Goal: Task Accomplishment & Management: Use online tool/utility

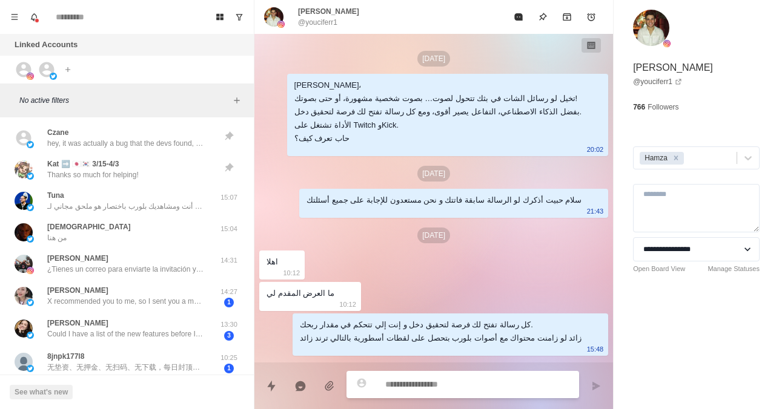
scroll to position [58, 0]
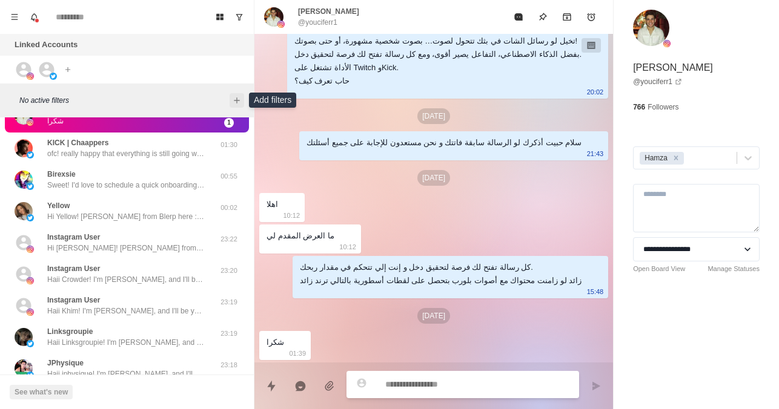
click at [231, 105] on button "Add filters" at bounding box center [237, 100] width 15 height 15
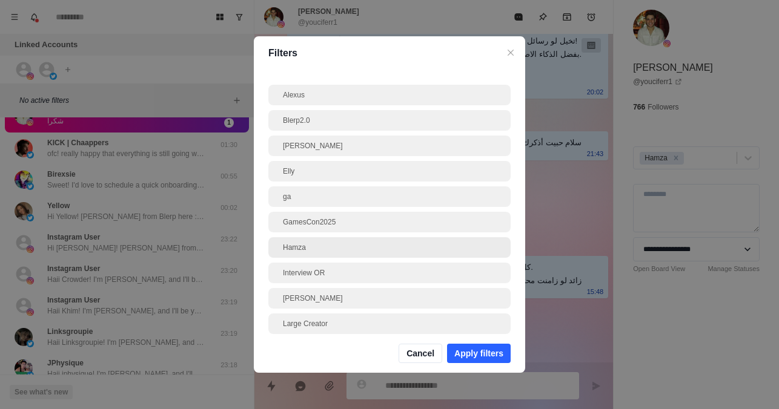
click at [302, 245] on div "Hamza" at bounding box center [389, 247] width 213 height 11
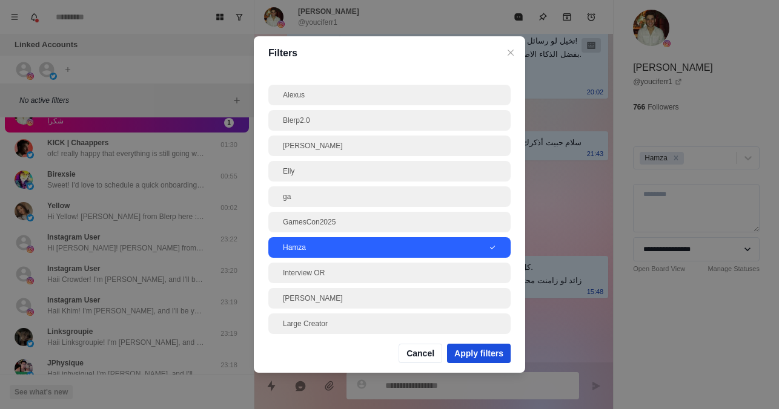
click at [485, 348] on button "Apply filters" at bounding box center [479, 353] width 64 height 19
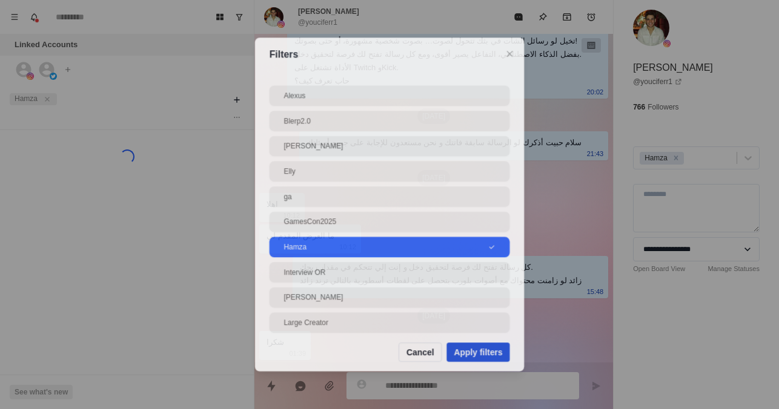
scroll to position [0, 0]
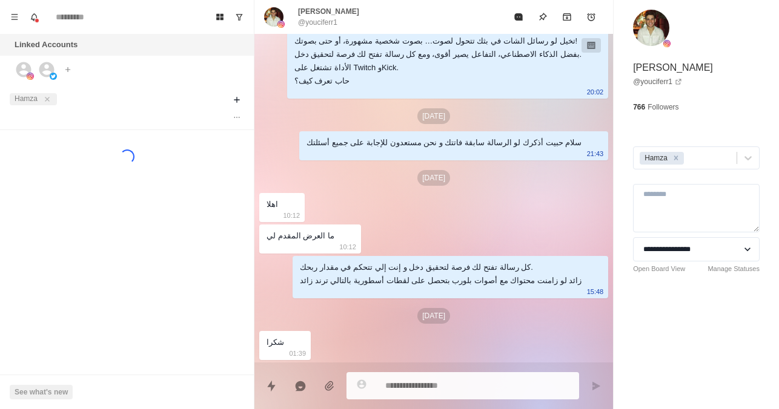
type textarea "*"
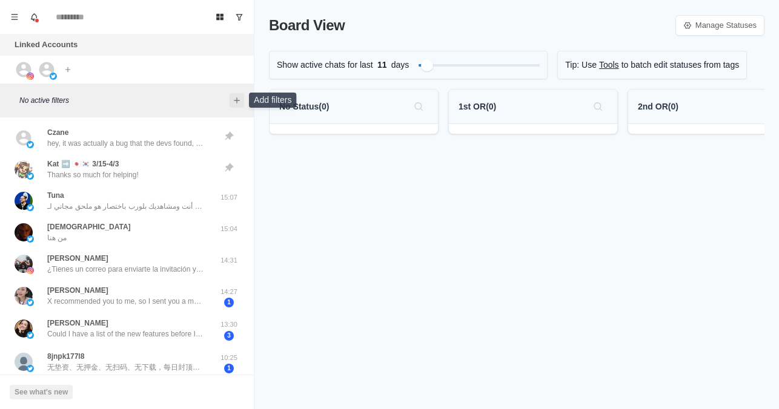
click at [234, 98] on icon "Add filters" at bounding box center [237, 101] width 10 height 10
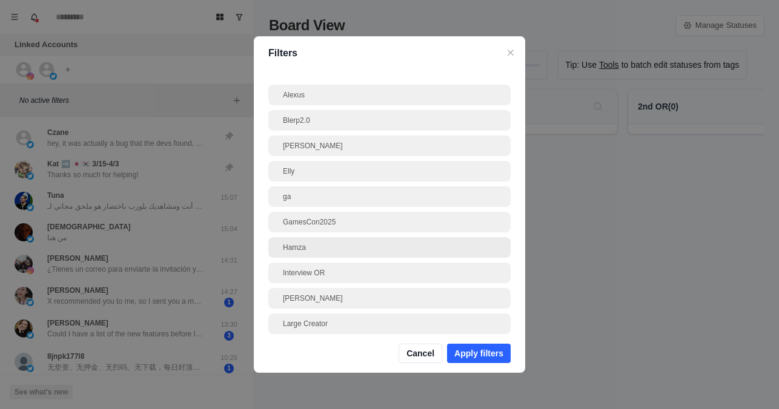
click at [294, 252] on div "Hamza" at bounding box center [389, 247] width 213 height 11
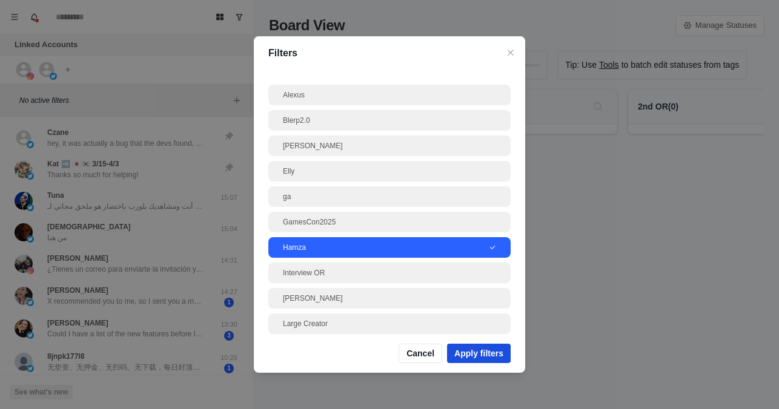
click at [480, 354] on button "Apply filters" at bounding box center [479, 353] width 64 height 19
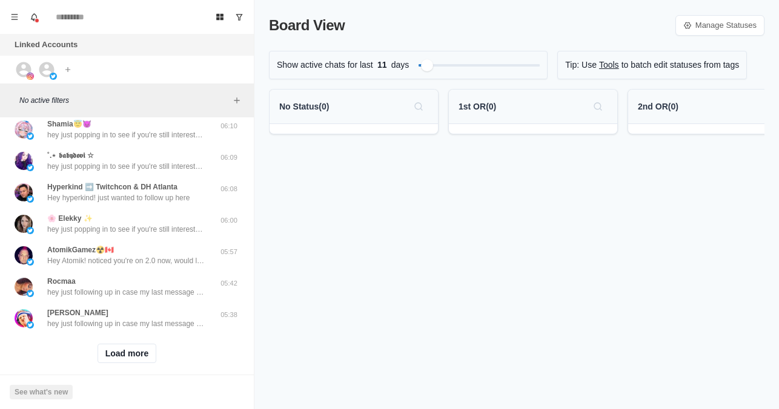
scroll to position [449, 0]
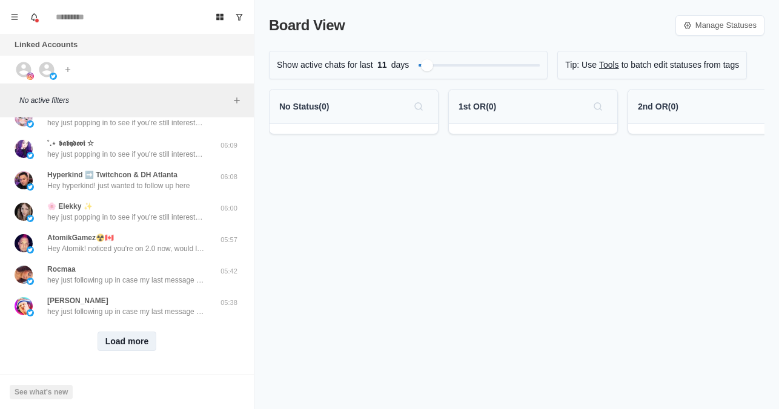
click at [130, 333] on button "Load more" at bounding box center [127, 341] width 59 height 19
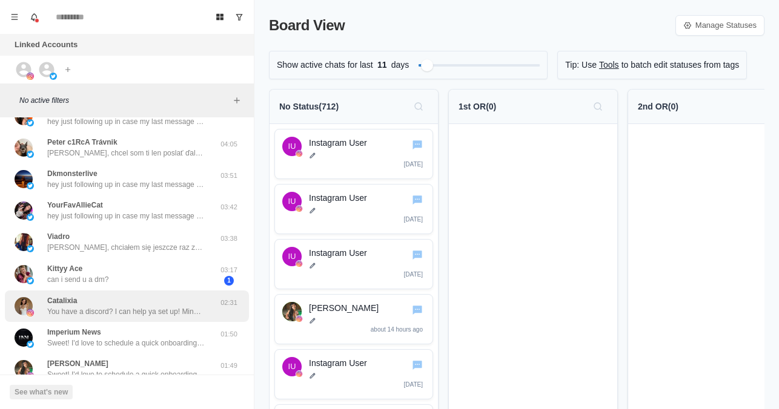
scroll to position [1082, 0]
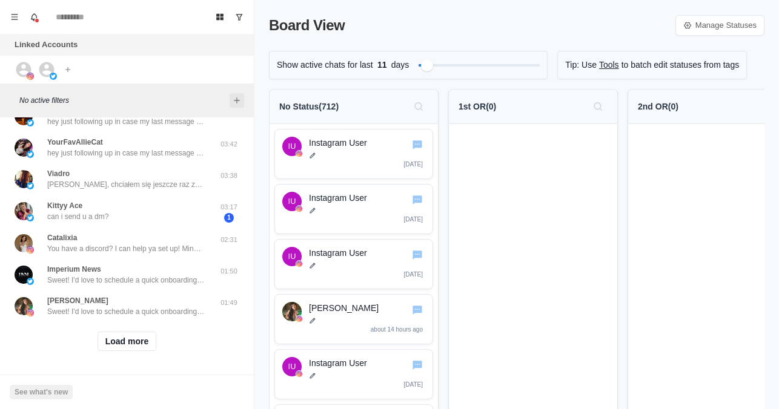
click at [239, 99] on icon "Add filters" at bounding box center [237, 101] width 10 height 10
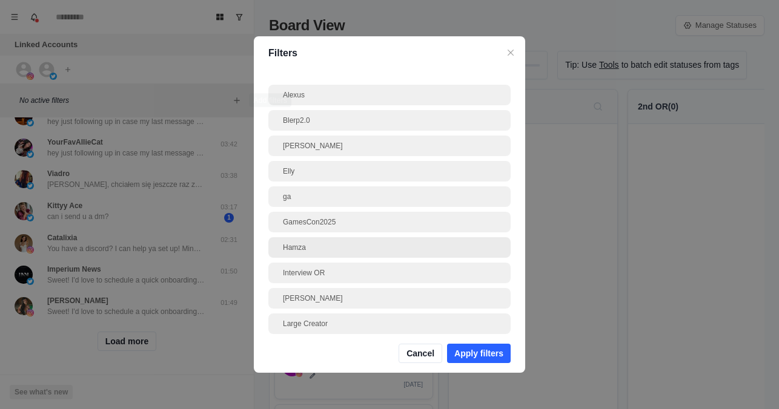
click at [295, 245] on div "Hamza" at bounding box center [389, 247] width 213 height 11
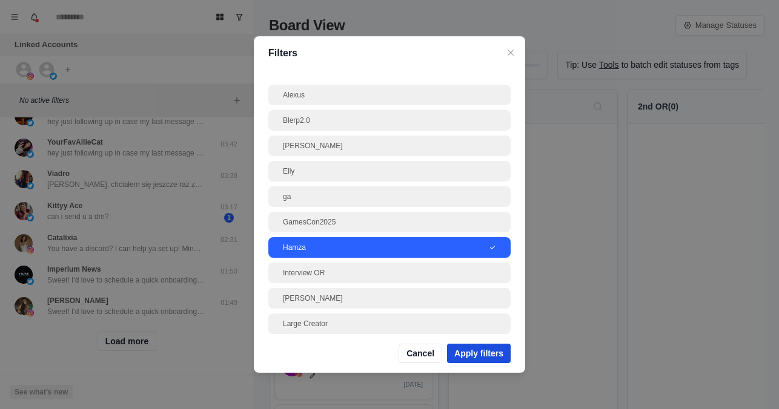
click at [483, 353] on button "Apply filters" at bounding box center [479, 353] width 64 height 19
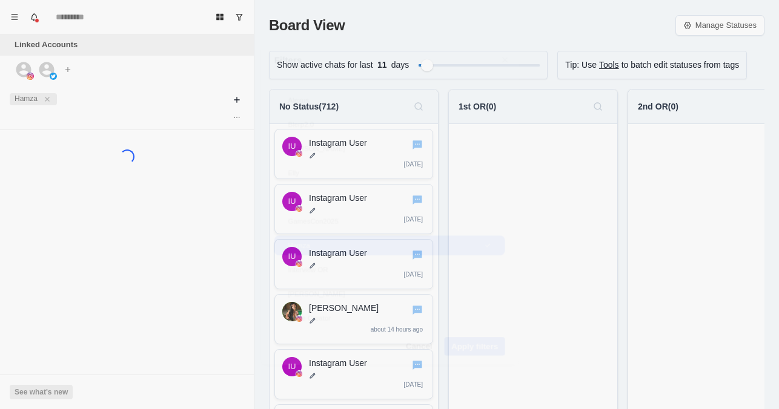
scroll to position [0, 0]
